Goal: Transaction & Acquisition: Purchase product/service

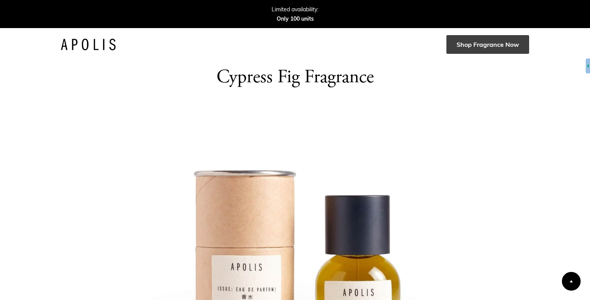
click at [473, 44] on link "Shop Fragrance Now" at bounding box center [487, 44] width 83 height 19
click at [480, 48] on link "Shop Fragrance Now" at bounding box center [487, 44] width 83 height 19
